Goal: Task Accomplishment & Management: Manage account settings

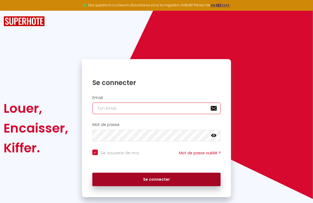
type input "[EMAIL_ADDRESS][DOMAIN_NAME]"
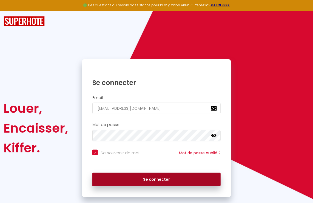
click at [145, 176] on button "Se connecter" at bounding box center [157, 179] width 129 height 14
click at [163, 178] on button "Se connecter" at bounding box center [157, 179] width 129 height 14
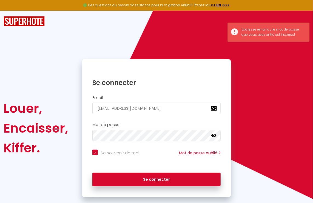
click at [214, 134] on icon at bounding box center [213, 135] width 5 height 3
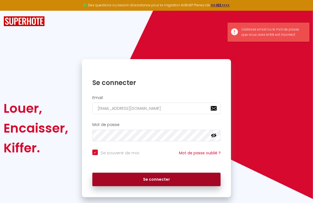
click at [146, 176] on button "Se connecter" at bounding box center [157, 179] width 129 height 14
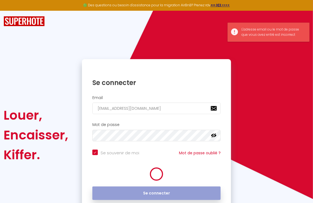
checkbox input "true"
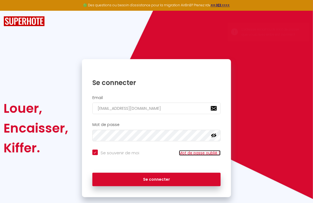
click at [205, 152] on link "Mot de passe oublié ?" at bounding box center [200, 152] width 42 height 5
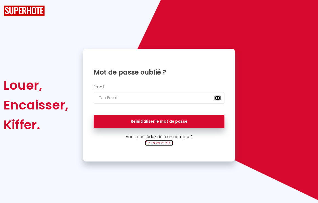
click at [164, 142] on link "Se connecter" at bounding box center [159, 143] width 28 height 6
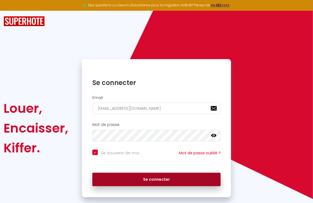
click at [155, 178] on button "Se connecter" at bounding box center [157, 179] width 129 height 14
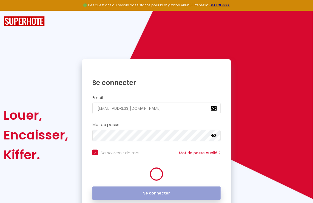
checkbox input "true"
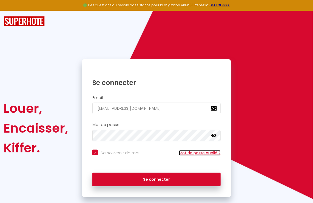
click at [212, 151] on link "Mot de passe oublié ?" at bounding box center [200, 152] width 42 height 5
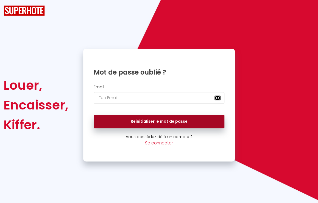
click at [178, 122] on button "Reinitialiser le mot de passe" at bounding box center [159, 121] width 131 height 14
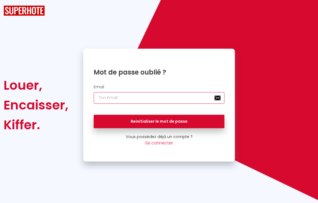
click at [129, 98] on input "email" at bounding box center [159, 98] width 131 height 12
type input "[EMAIL_ADDRESS][DOMAIN_NAME]"
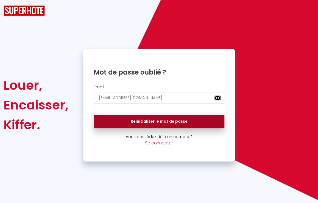
click at [150, 120] on button "Reinitialiser le mot de passe" at bounding box center [159, 121] width 131 height 14
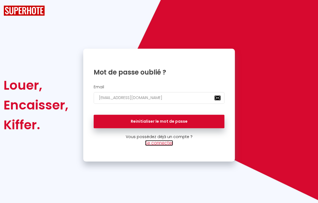
click at [166, 142] on link "Se connecter" at bounding box center [159, 143] width 28 height 6
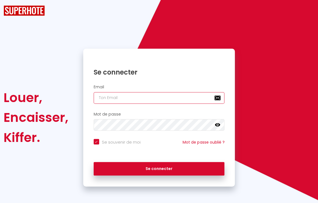
type input "[EMAIL_ADDRESS][DOMAIN_NAME]"
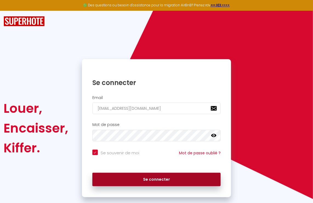
click at [164, 179] on button "Se connecter" at bounding box center [157, 179] width 129 height 14
click at [198, 177] on button "Se connecter" at bounding box center [157, 179] width 129 height 14
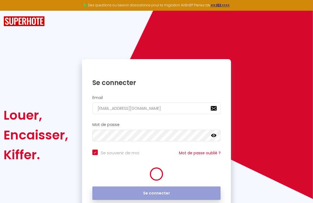
checkbox input "true"
